Goal: Register for event/course

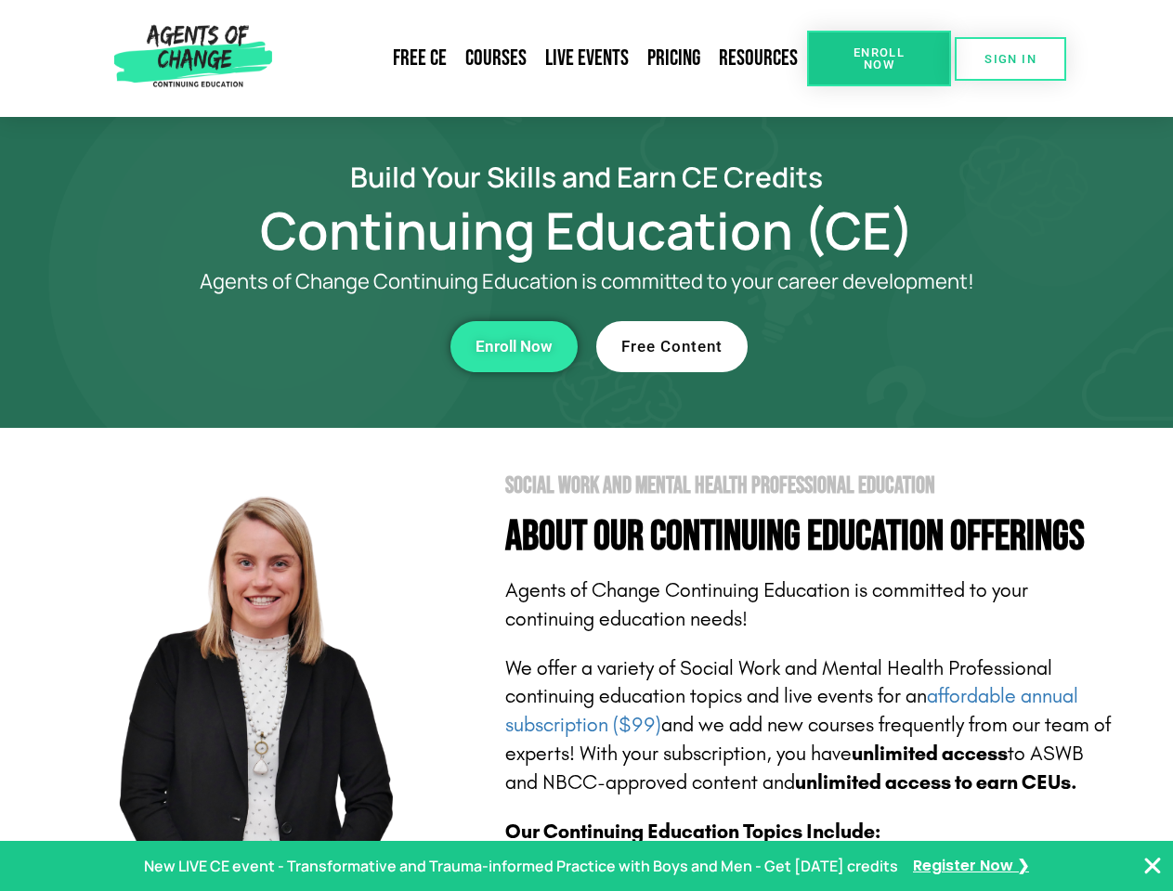
click at [586, 446] on section "Social Work and Mental Health Professional Education About Our Continuing Educa…" at bounding box center [586, 818] width 1173 height 780
click at [759, 58] on link "Resources" at bounding box center [757, 58] width 97 height 43
click at [878, 58] on span "Enroll Now" at bounding box center [879, 58] width 84 height 24
click at [1010, 58] on span "SIGN IN" at bounding box center [1010, 59] width 52 height 12
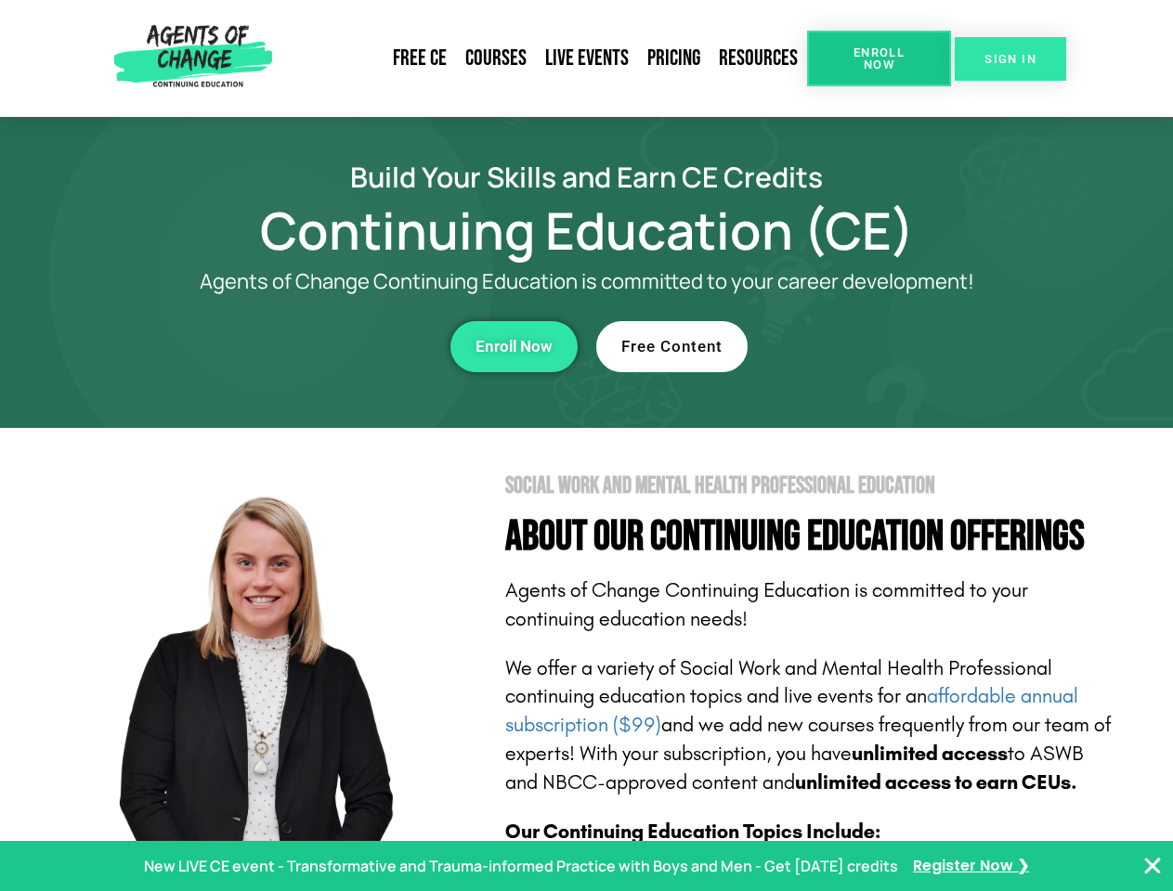
click at [1010, 58] on span "SIGN IN" at bounding box center [1010, 59] width 52 height 12
click at [322, 346] on div "Enroll Now" at bounding box center [322, 346] width 511 height 51
click at [513, 346] on span "Enroll Now" at bounding box center [513, 347] width 77 height 16
